Goal: Transaction & Acquisition: Purchase product/service

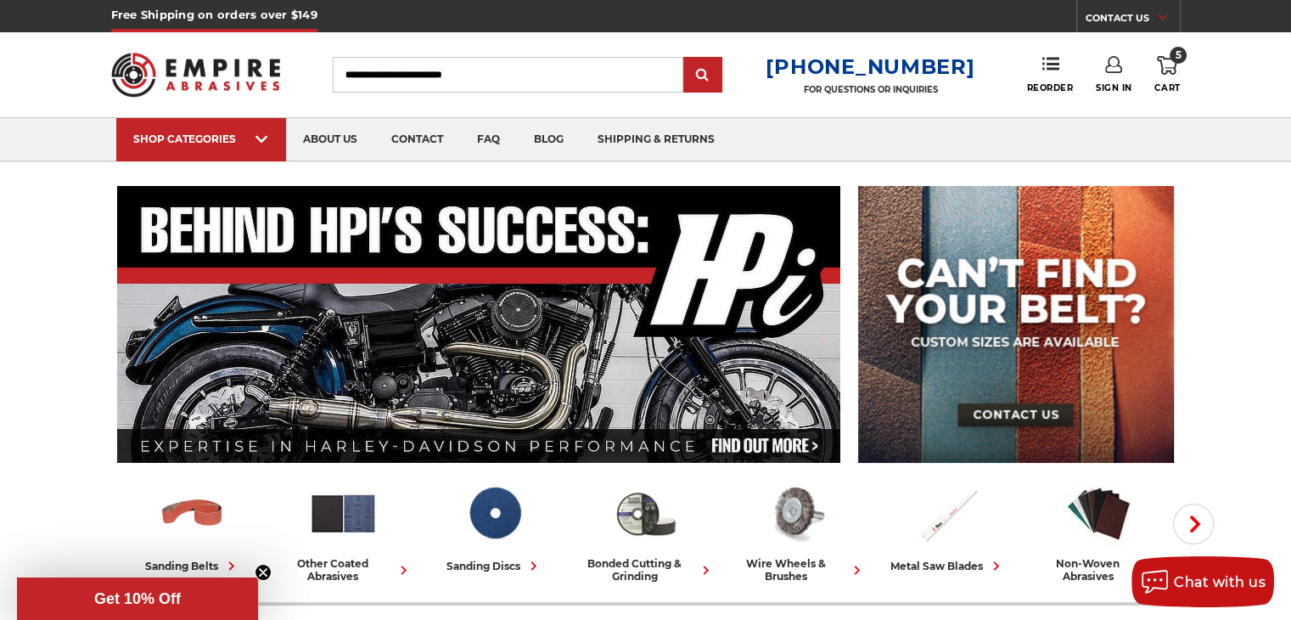
click at [1171, 62] on icon at bounding box center [1167, 65] width 20 height 19
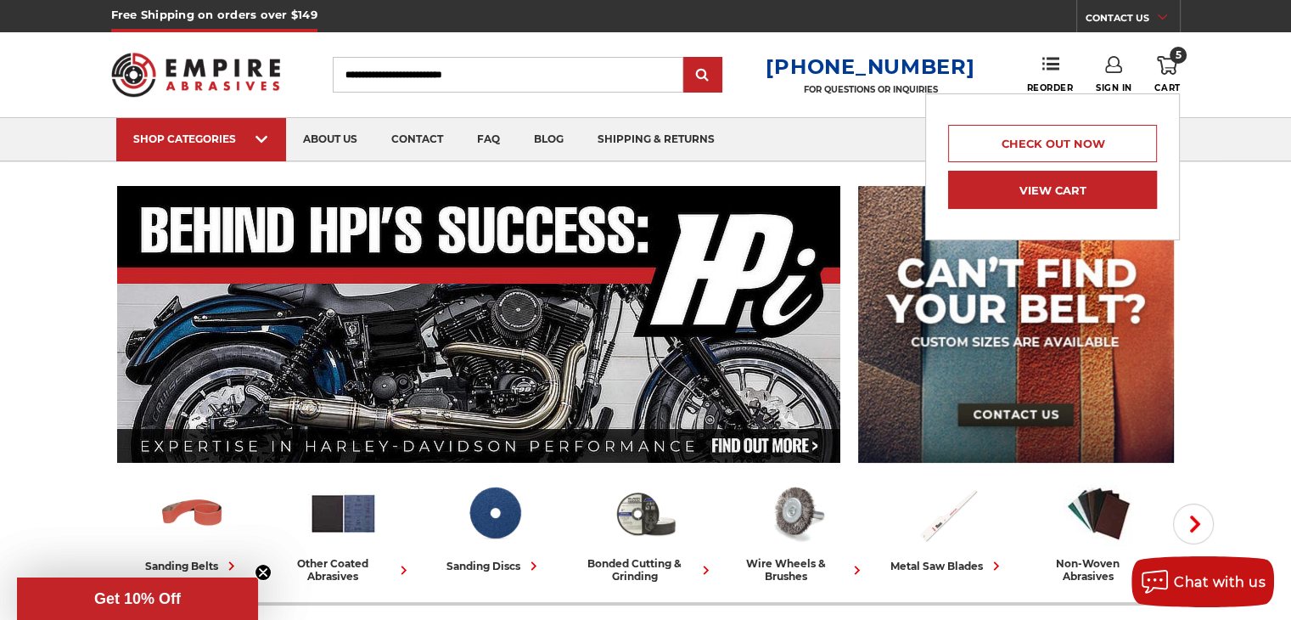
click at [1107, 192] on link "View Cart" at bounding box center [1052, 190] width 209 height 38
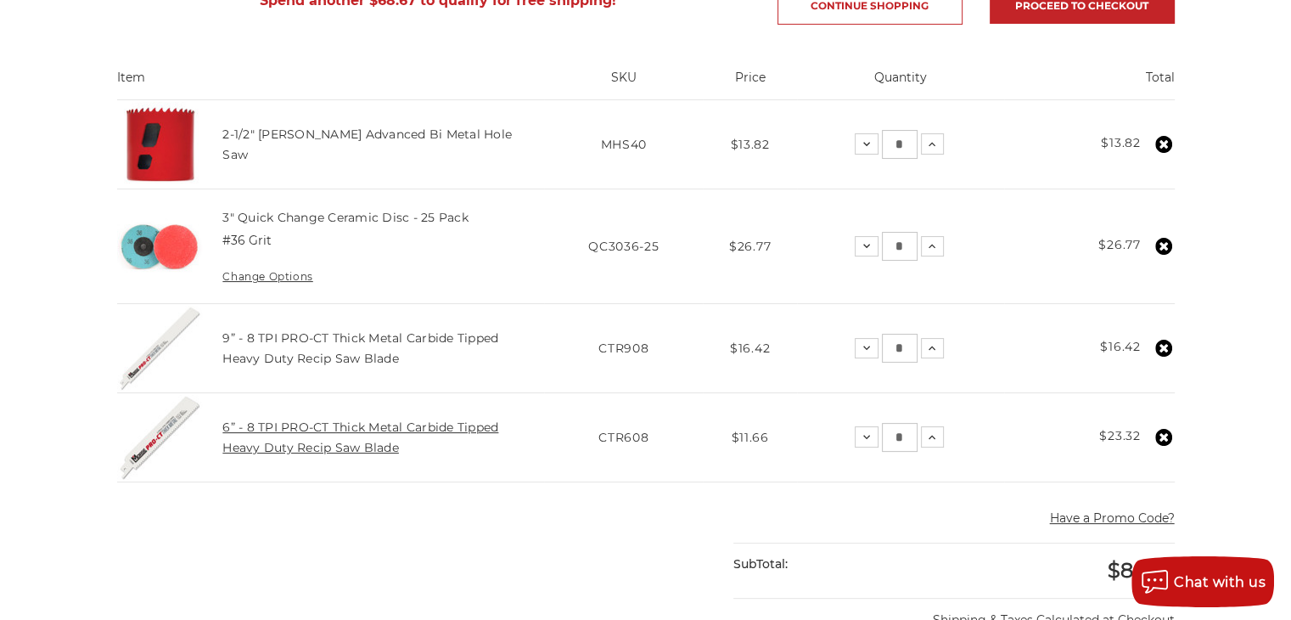
click at [372, 446] on link "6” - 8 TPI PRO-CT Thick Metal Carbide Tipped Heavy Duty Recip Saw Blade" at bounding box center [360, 437] width 276 height 36
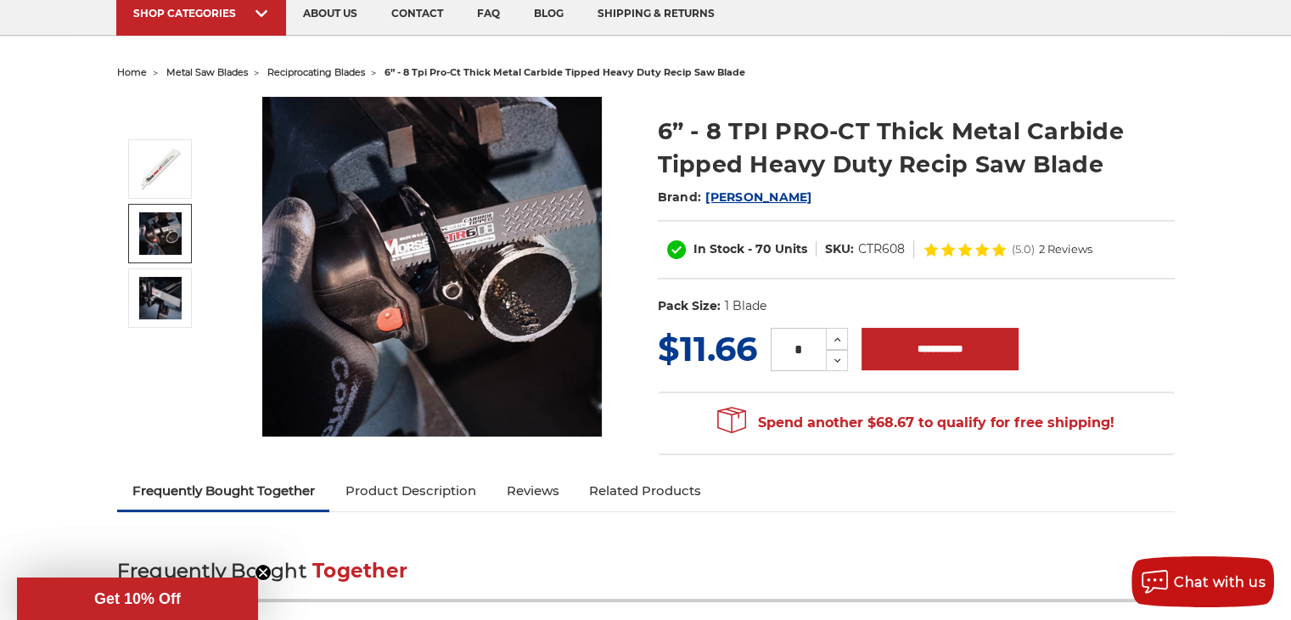
scroll to position [85, 0]
